Goal: Transaction & Acquisition: Purchase product/service

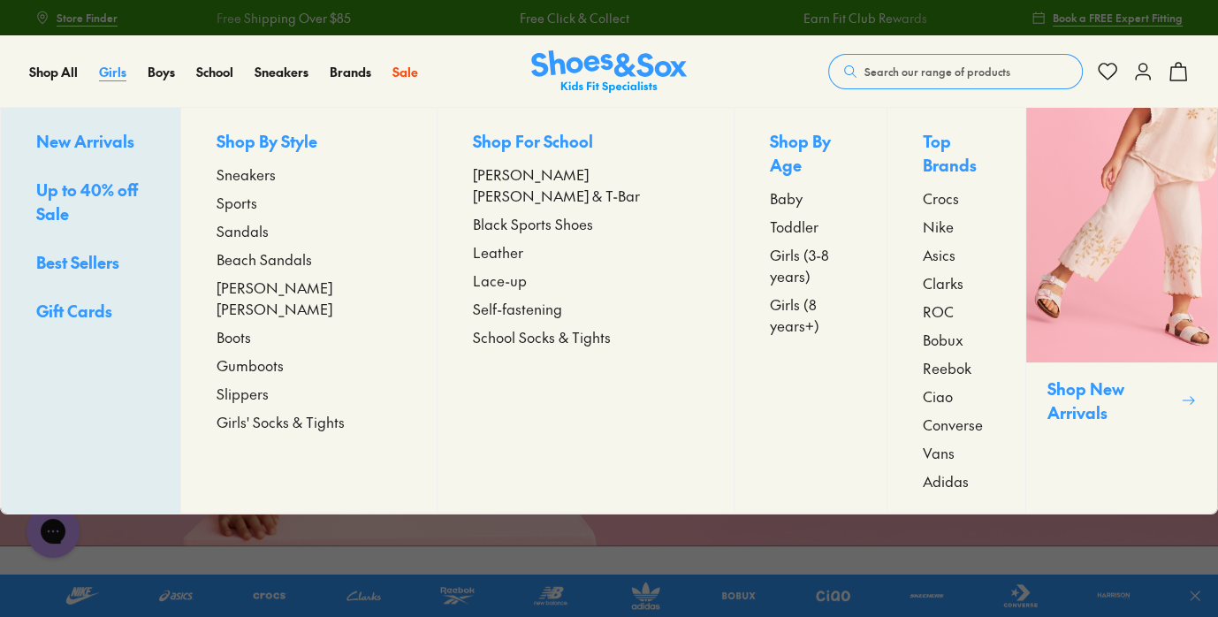
click at [126, 73] on span "Girls" at bounding box center [112, 72] width 27 height 18
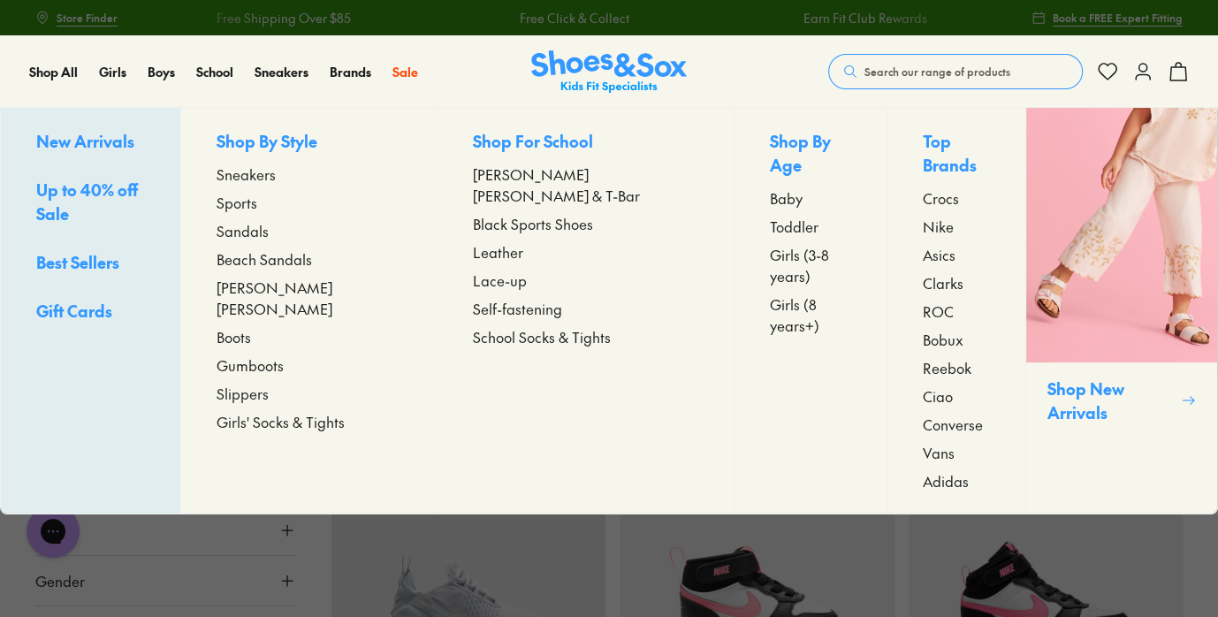
click at [269, 241] on span "Sandals" at bounding box center [243, 230] width 52 height 21
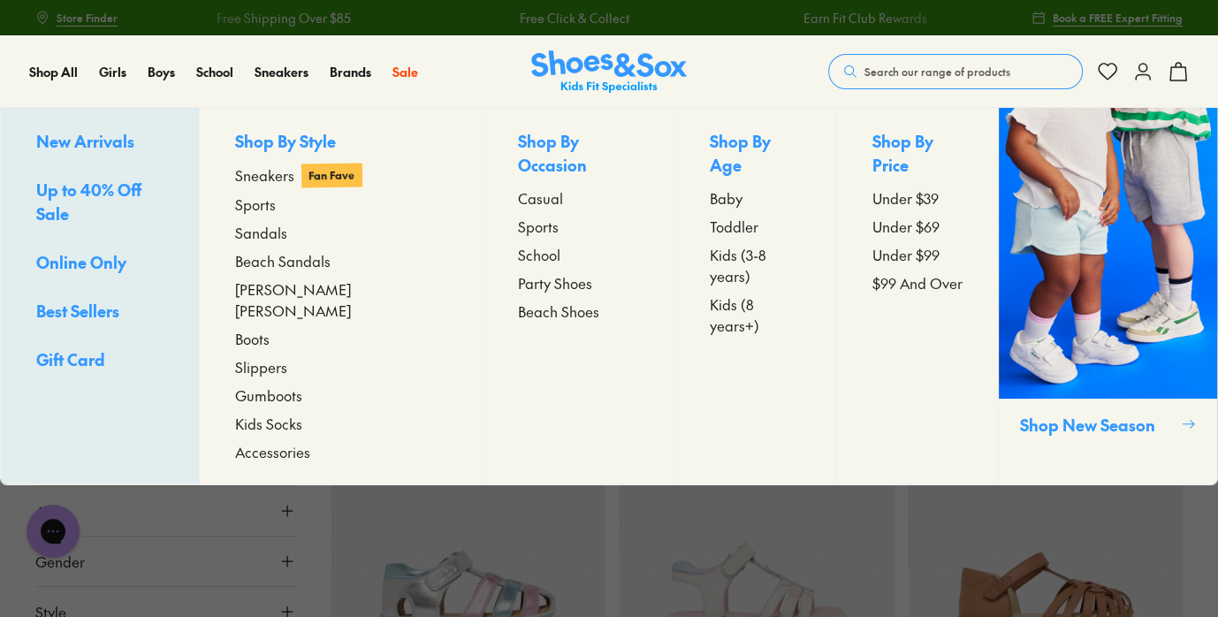
click at [289, 271] on span "Beach Sandals" at bounding box center [282, 260] width 95 height 21
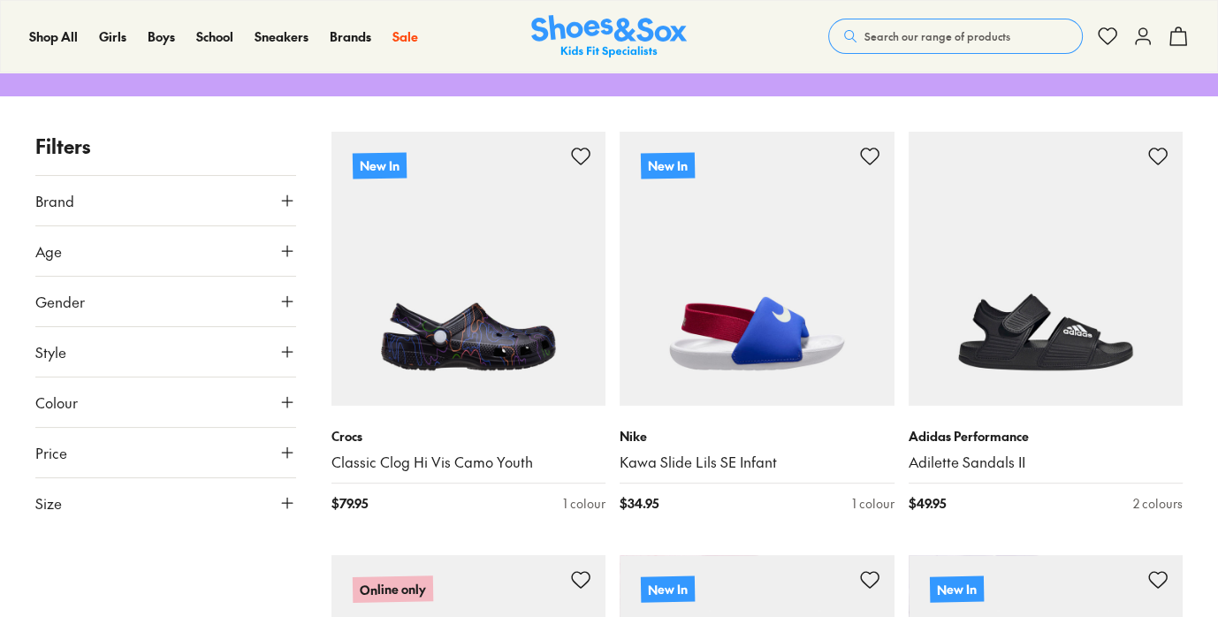
scroll to position [482, 0]
type input "***"
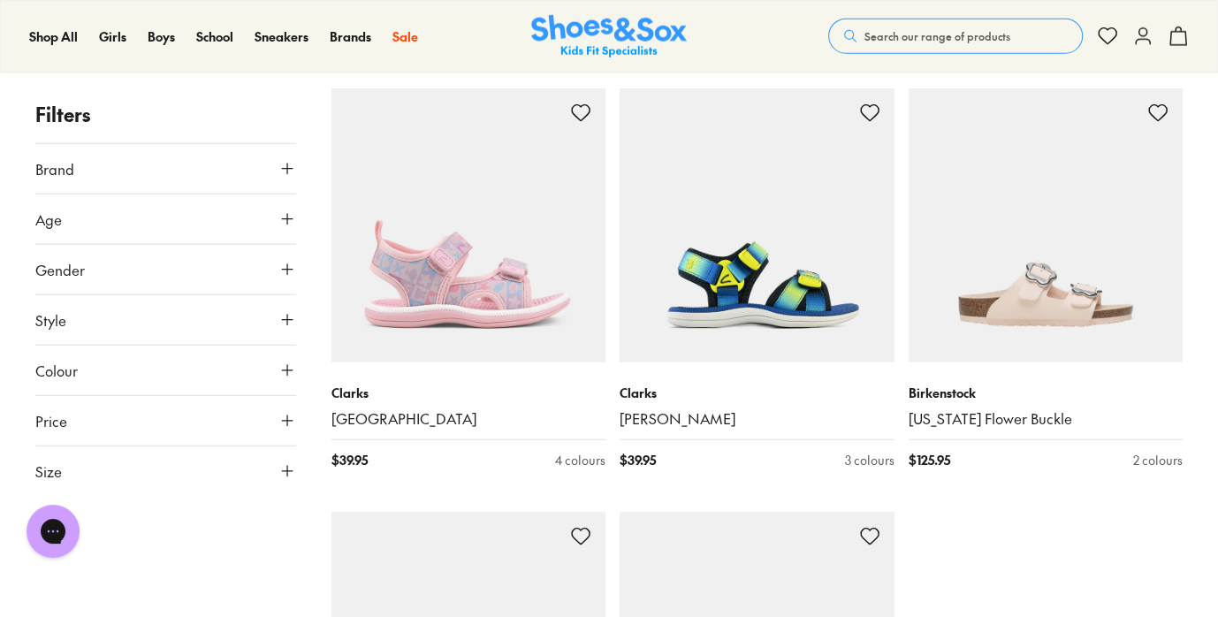
scroll to position [4340, 0]
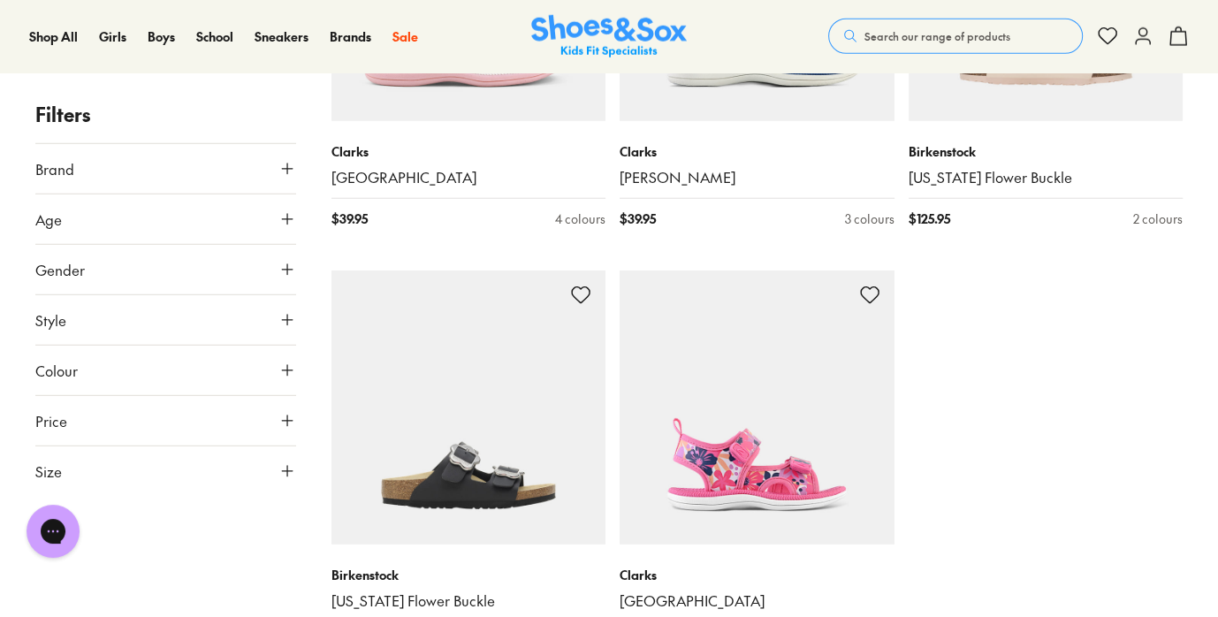
click at [865, 37] on span "Search our range of products" at bounding box center [938, 36] width 146 height 16
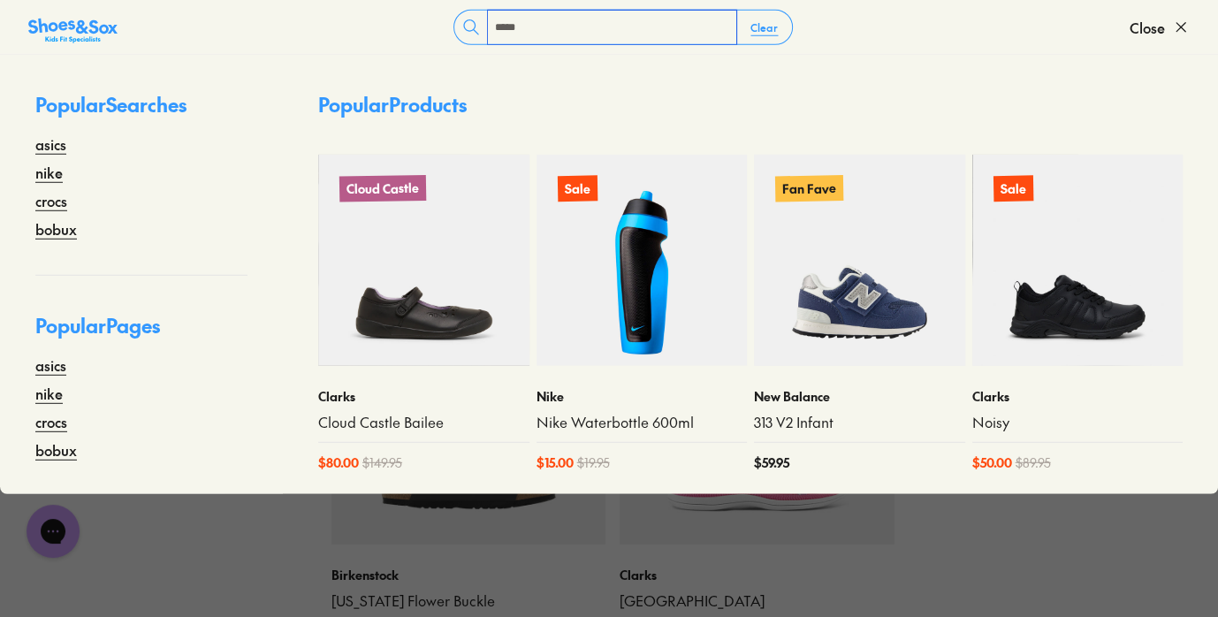
type input "*****"
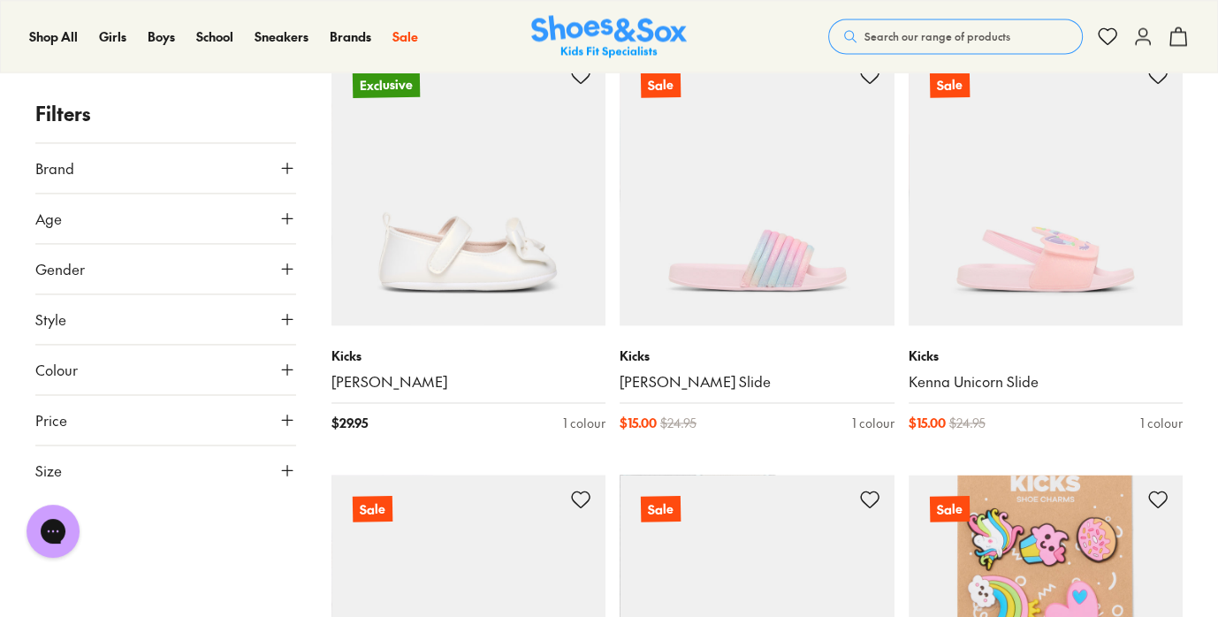
scroll to position [2492, 0]
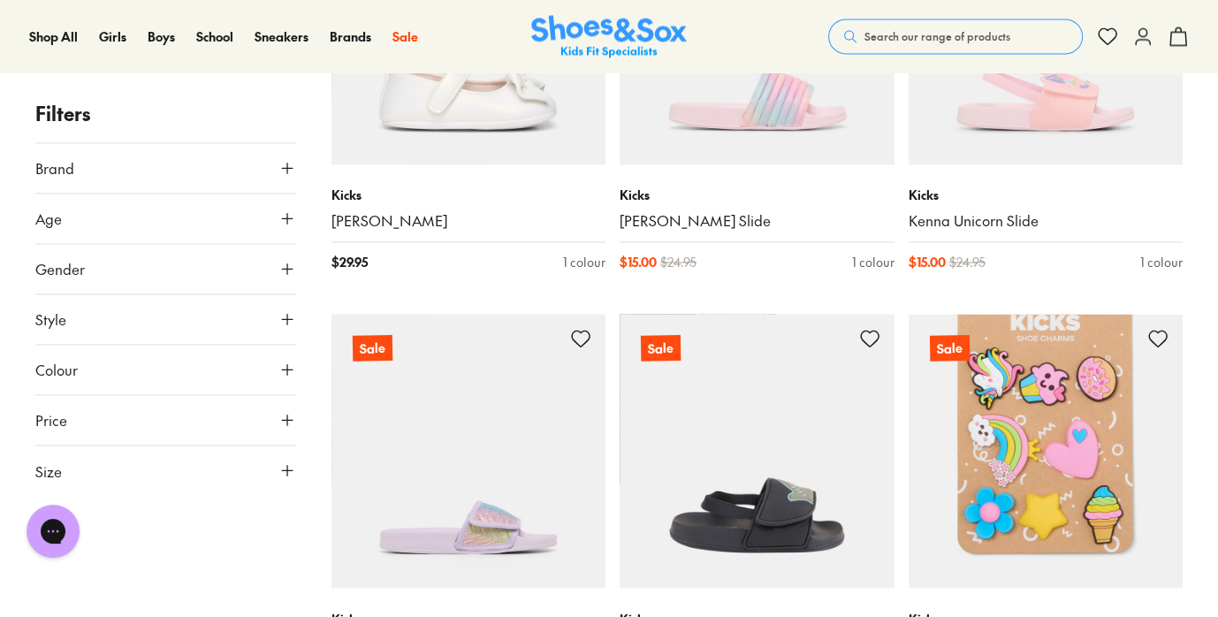
click at [865, 34] on span "Search our range of products" at bounding box center [938, 36] width 146 height 16
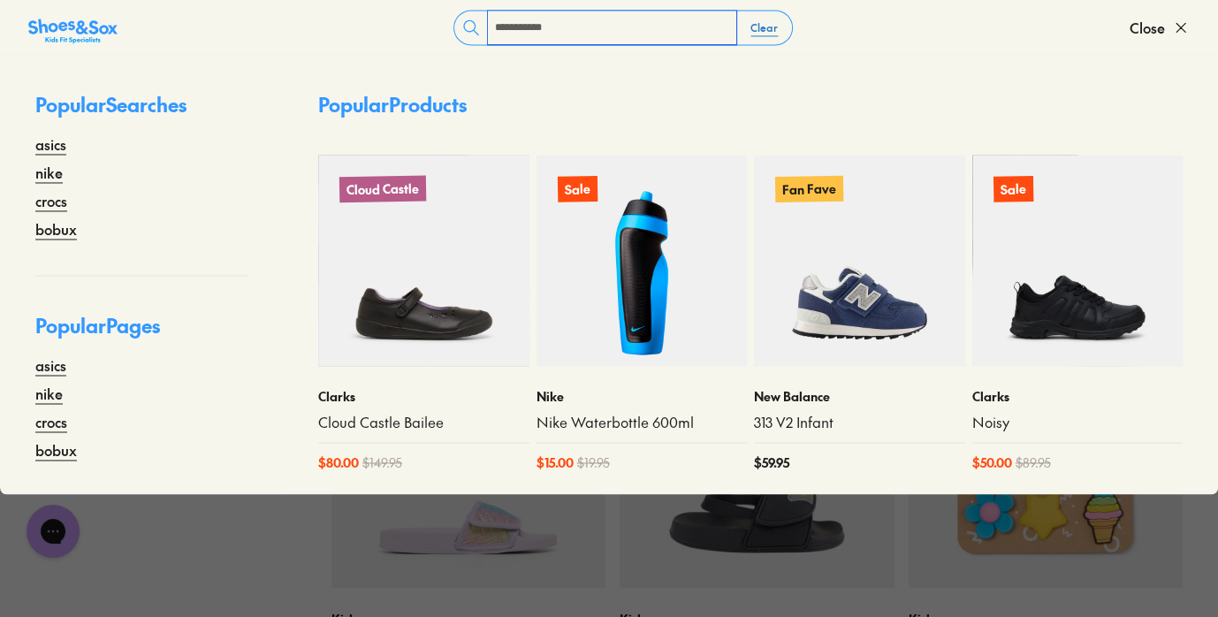
type input "**********"
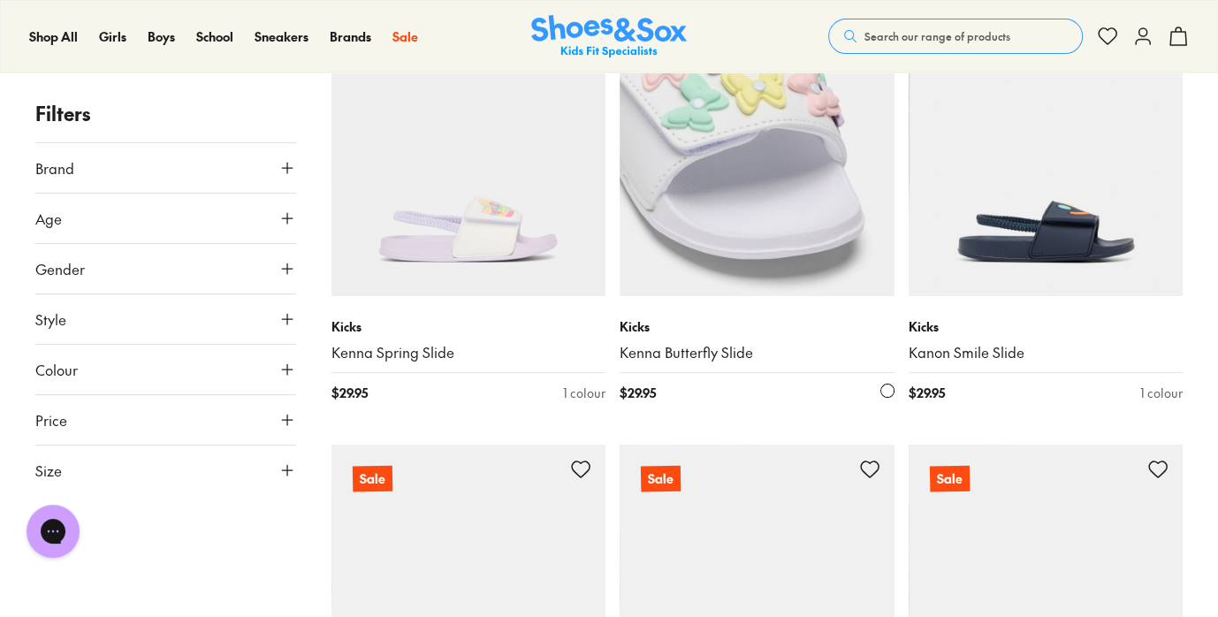
scroll to position [160, 0]
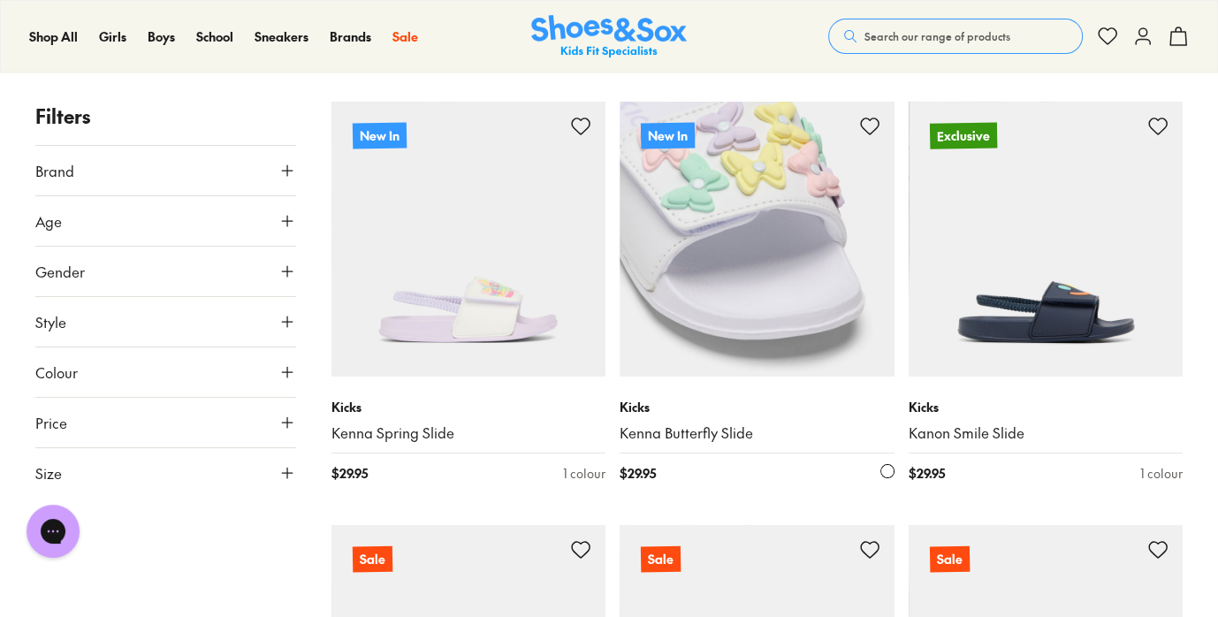
click at [720, 369] on img at bounding box center [757, 239] width 275 height 275
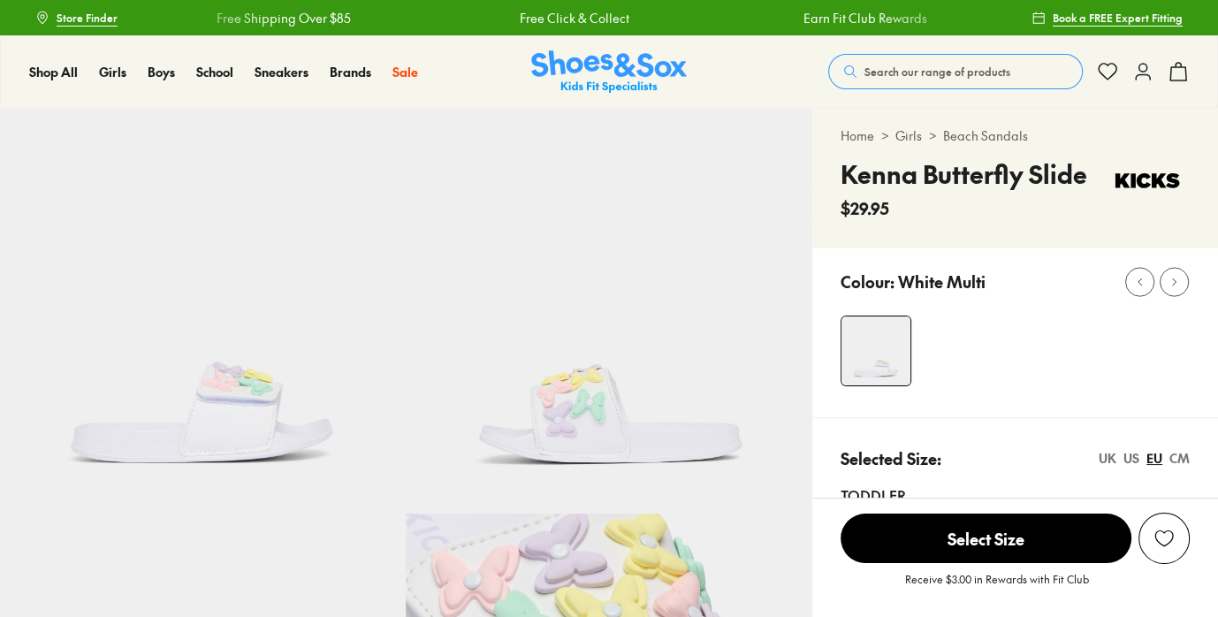
scroll to position [80, 0]
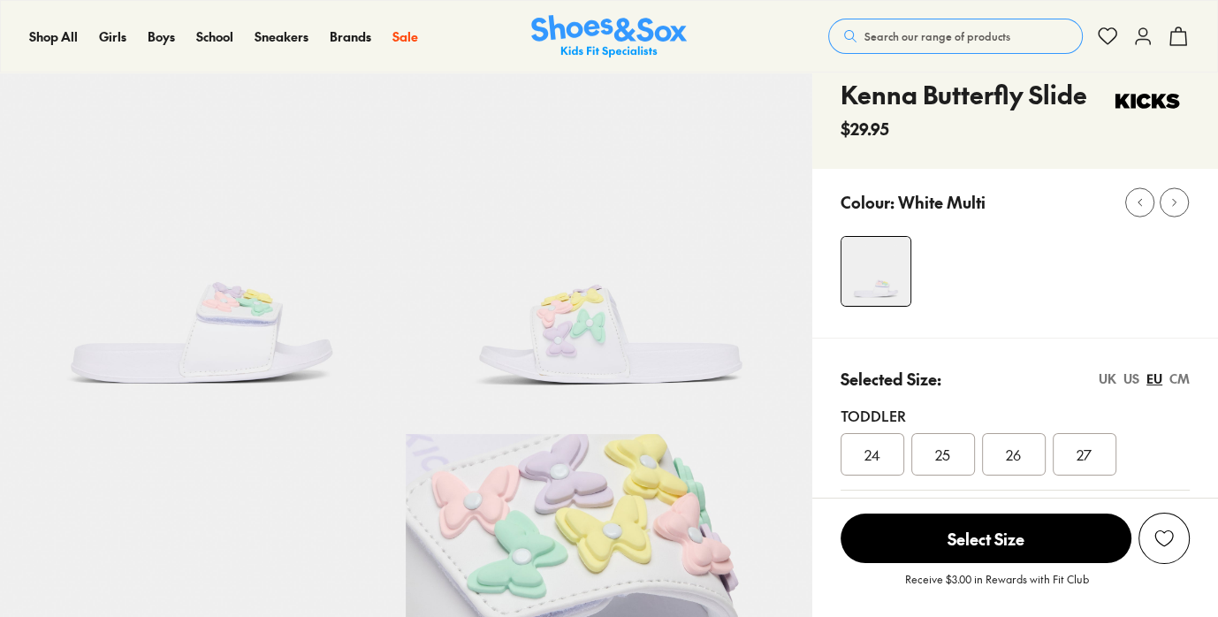
select select "*"
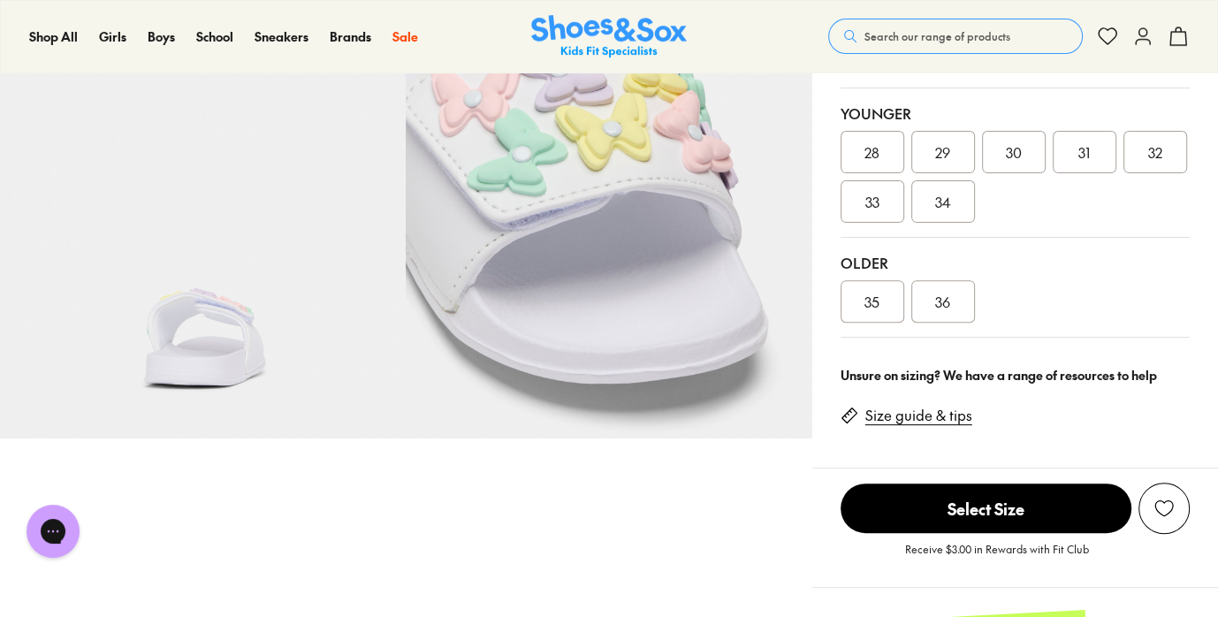
scroll to position [562, 0]
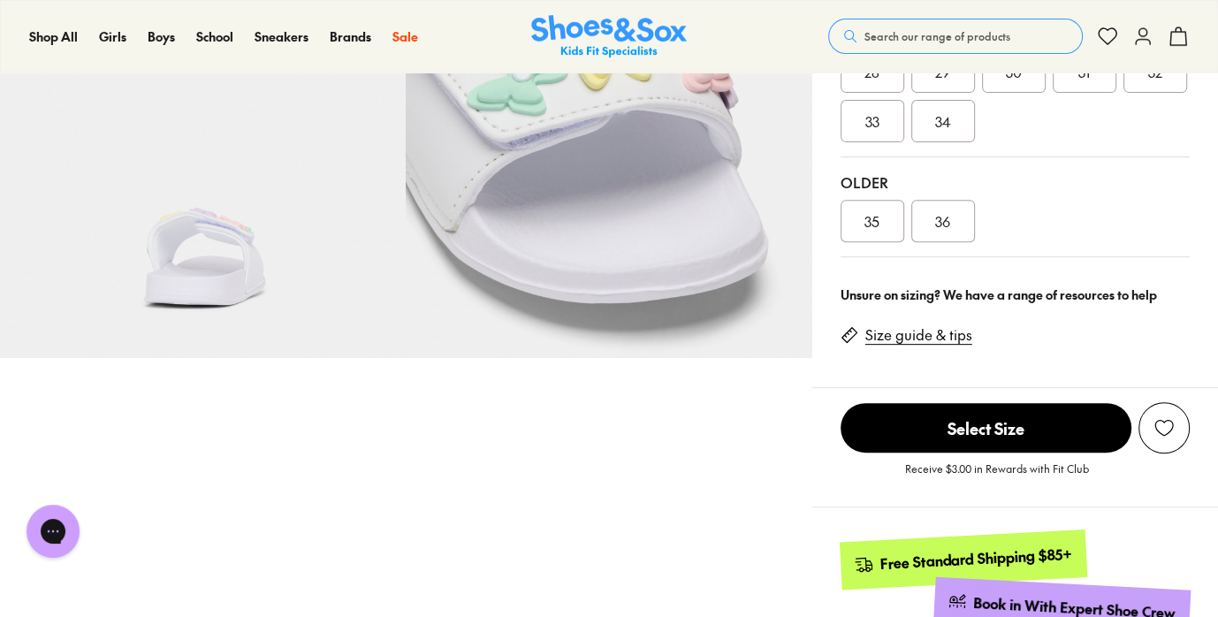
click at [1046, 93] on div "30" at bounding box center [1014, 71] width 64 height 42
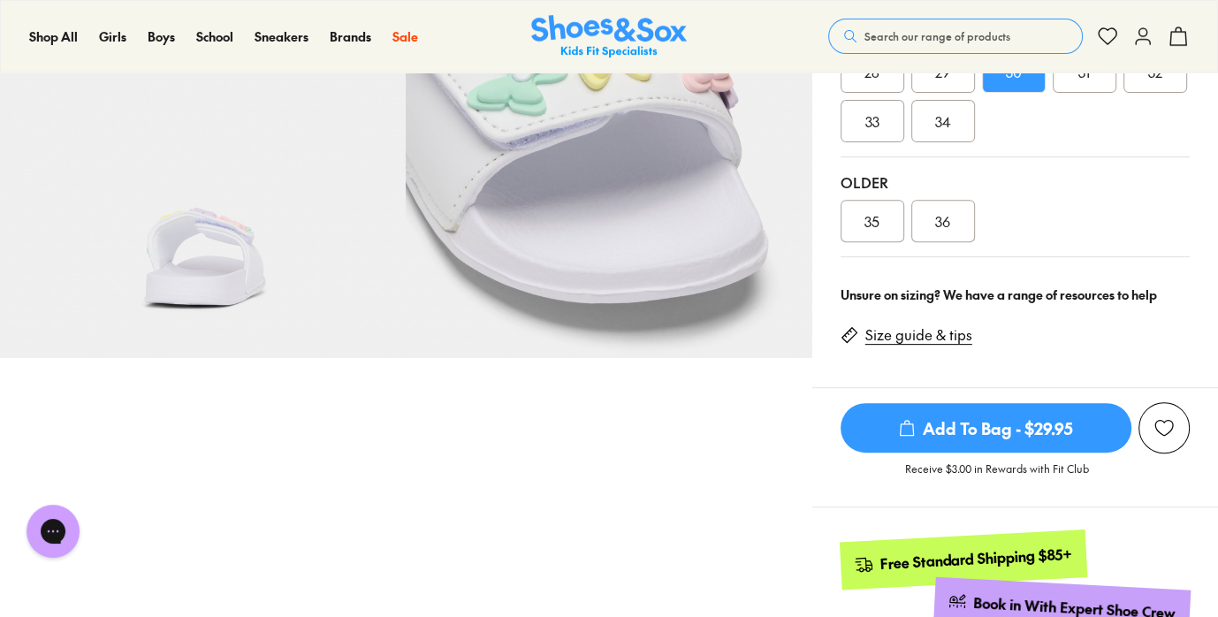
scroll to position [543, 0]
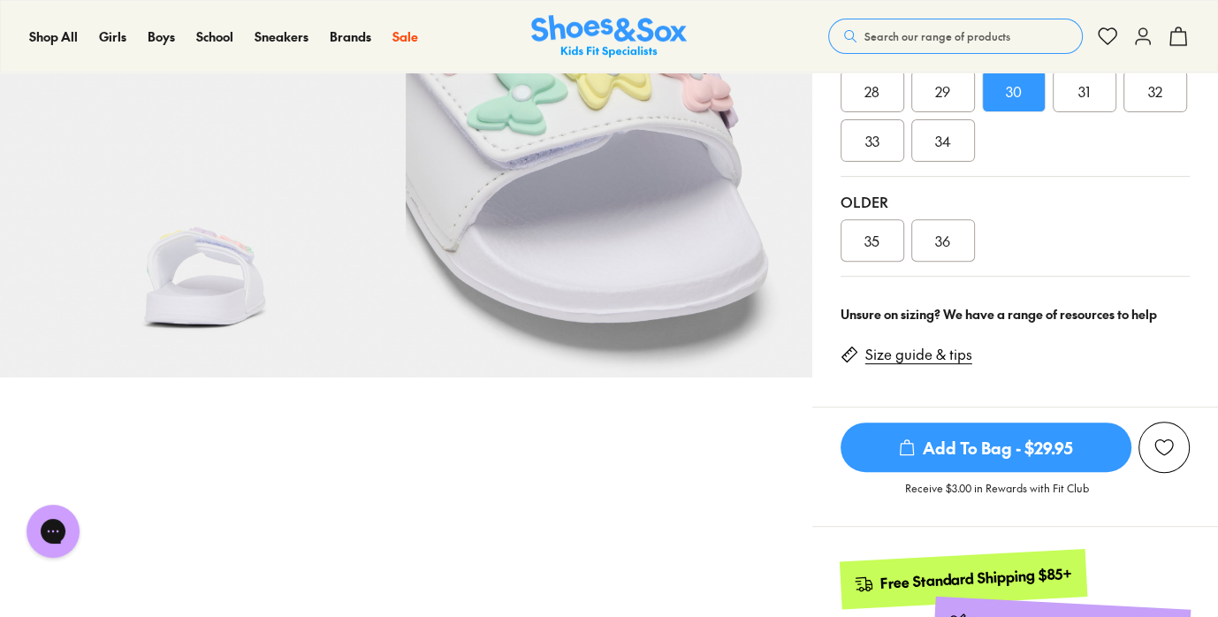
click at [1090, 102] on span "31" at bounding box center [1084, 90] width 11 height 21
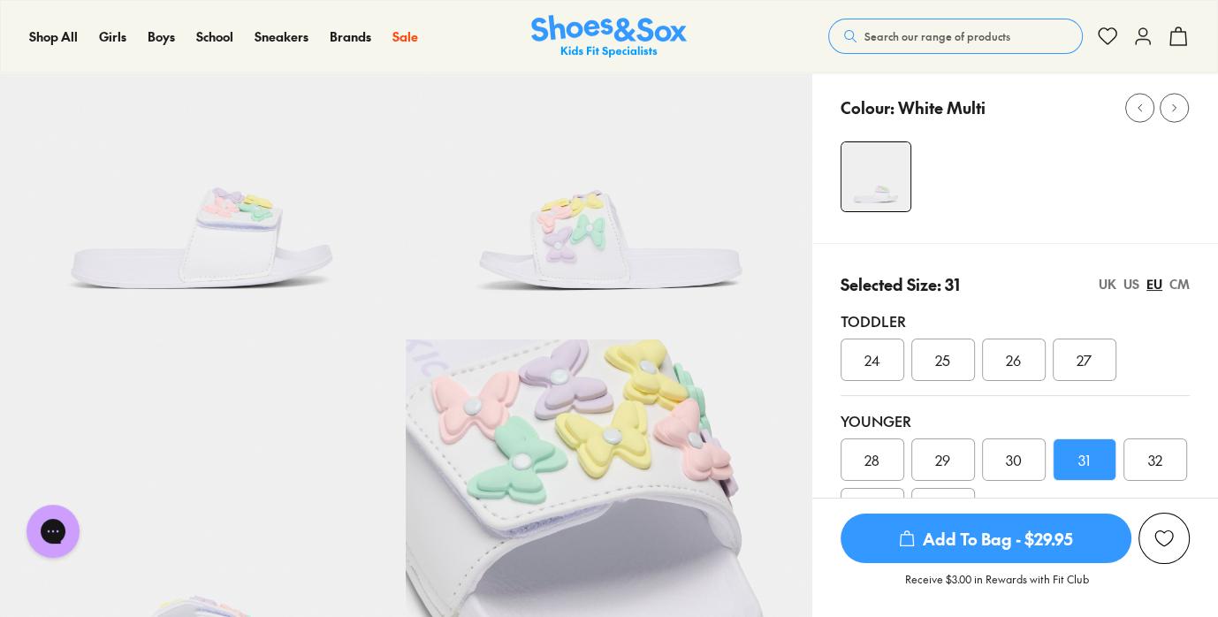
scroll to position [34, 0]
